Goal: Information Seeking & Learning: Find contact information

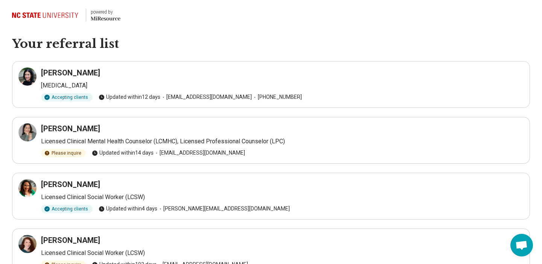
click at [125, 79] on div "[PERSON_NAME] [MEDICAL_DATA] Accepting clients Updated [DATE] [EMAIL_ADDRESS][D…" at bounding box center [270, 84] width 505 height 34
click at [79, 71] on h3 "[PERSON_NAME]" at bounding box center [70, 72] width 59 height 11
click at [128, 145] on p "Licensed Clinical Mental Health Counselor (LCMHC), Licensed Professional Counse…" at bounding box center [282, 141] width 483 height 9
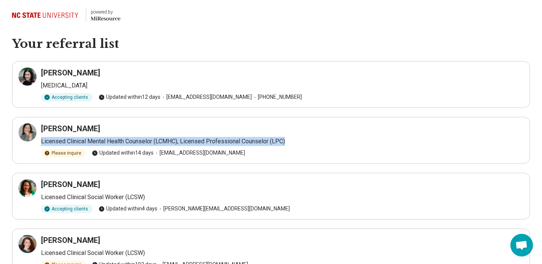
click at [128, 145] on p "Licensed Clinical Mental Health Counselor (LCMHC), Licensed Professional Counse…" at bounding box center [282, 141] width 483 height 9
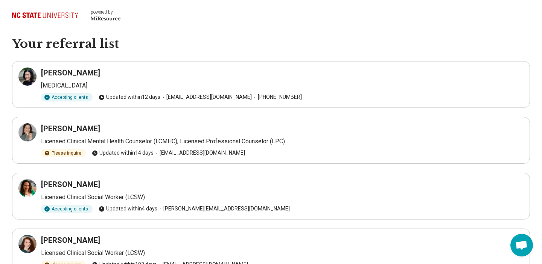
click at [128, 153] on span "Updated [DATE]" at bounding box center [123, 153] width 62 height 8
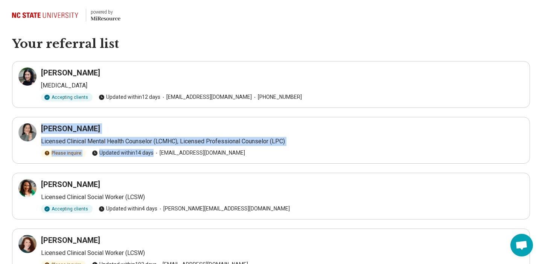
drag, startPoint x: 128, startPoint y: 153, endPoint x: 126, endPoint y: 128, distance: 24.9
click at [126, 128] on div "[PERSON_NAME] Licensed Clinical Mental Health Counselor (LCMHC), Licensed Profe…" at bounding box center [270, 140] width 505 height 34
click at [126, 128] on div "[PERSON_NAME]" at bounding box center [282, 128] width 483 height 11
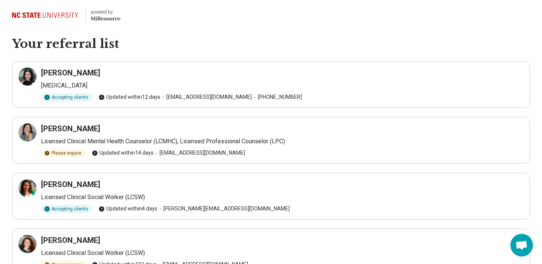
click at [126, 128] on div "[PERSON_NAME]" at bounding box center [282, 128] width 483 height 11
